Goal: Find contact information: Find contact information

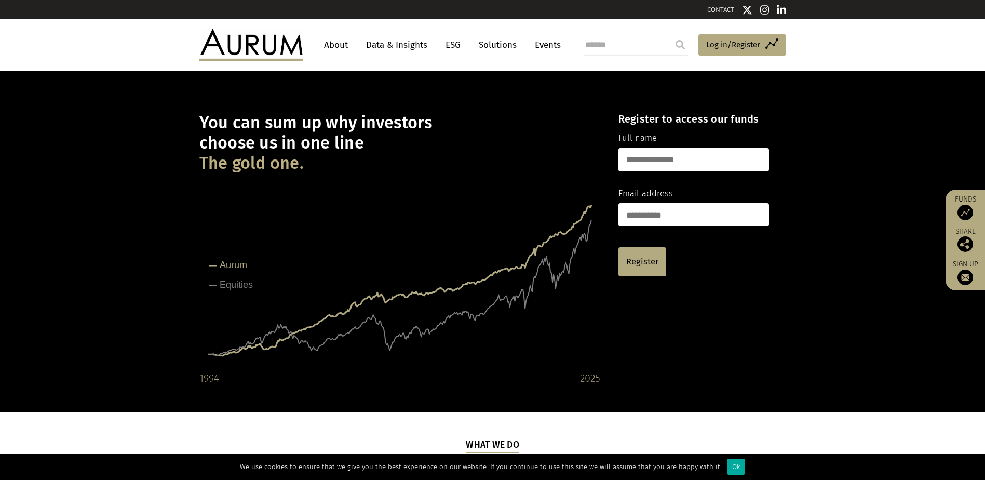
click at [330, 43] on link "About" at bounding box center [336, 44] width 34 height 19
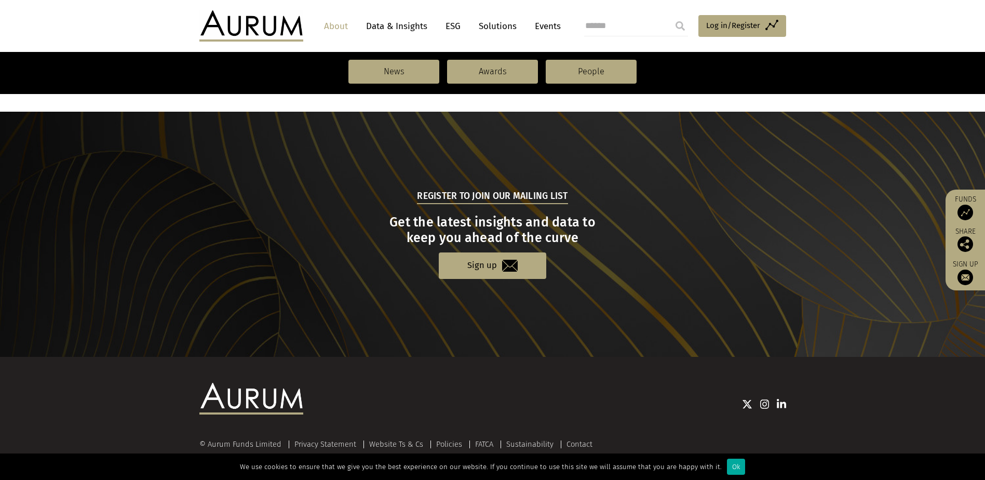
scroll to position [1076, 0]
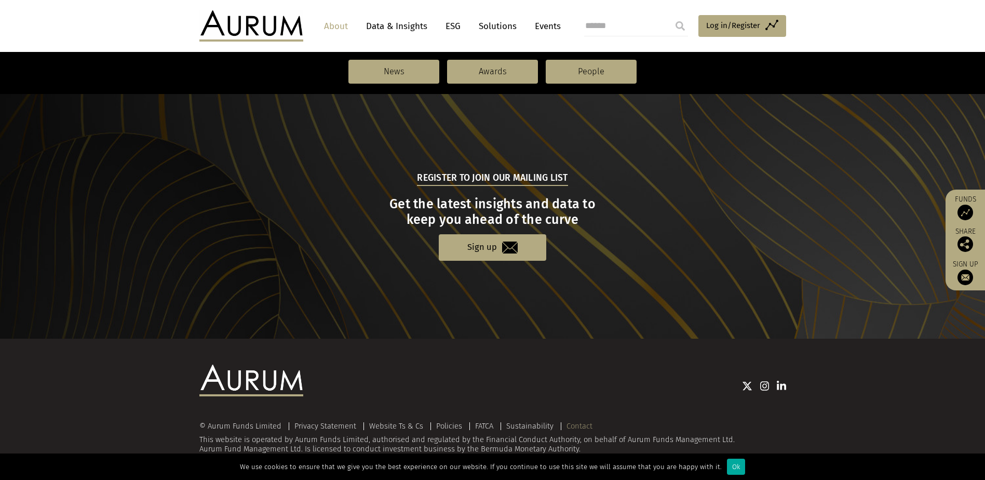
click at [577, 425] on link "Contact" at bounding box center [579, 425] width 26 height 9
